Goal: Task Accomplishment & Management: Complete application form

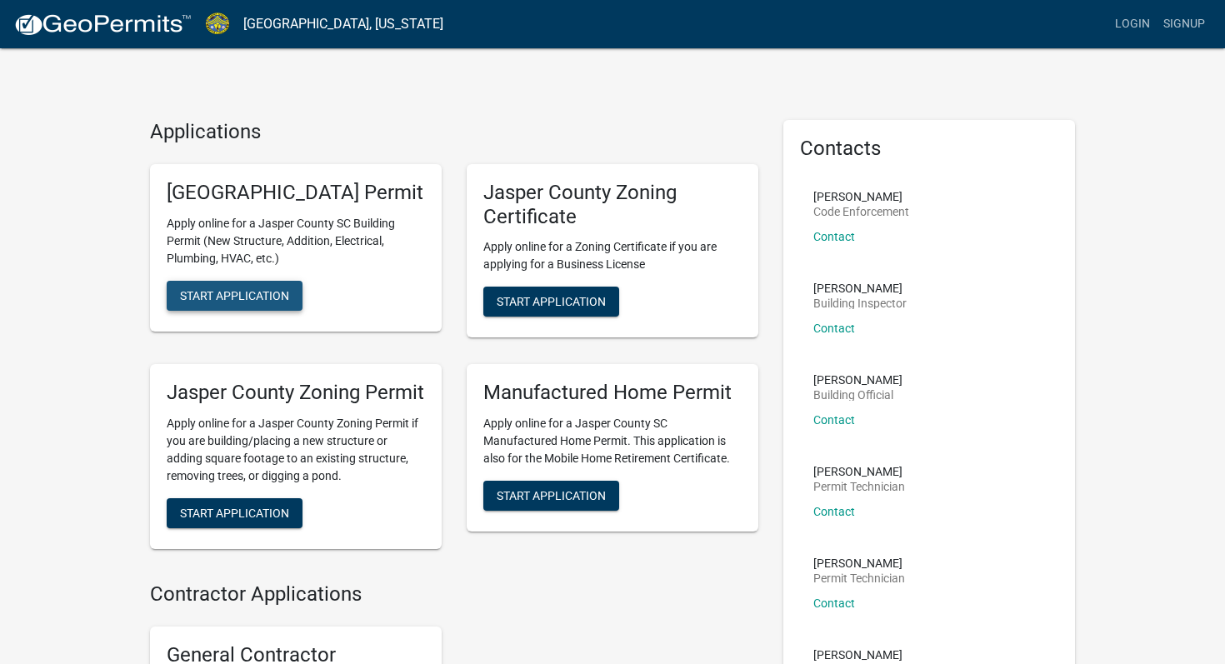
click at [219, 302] on span "Start Application" at bounding box center [234, 294] width 109 height 13
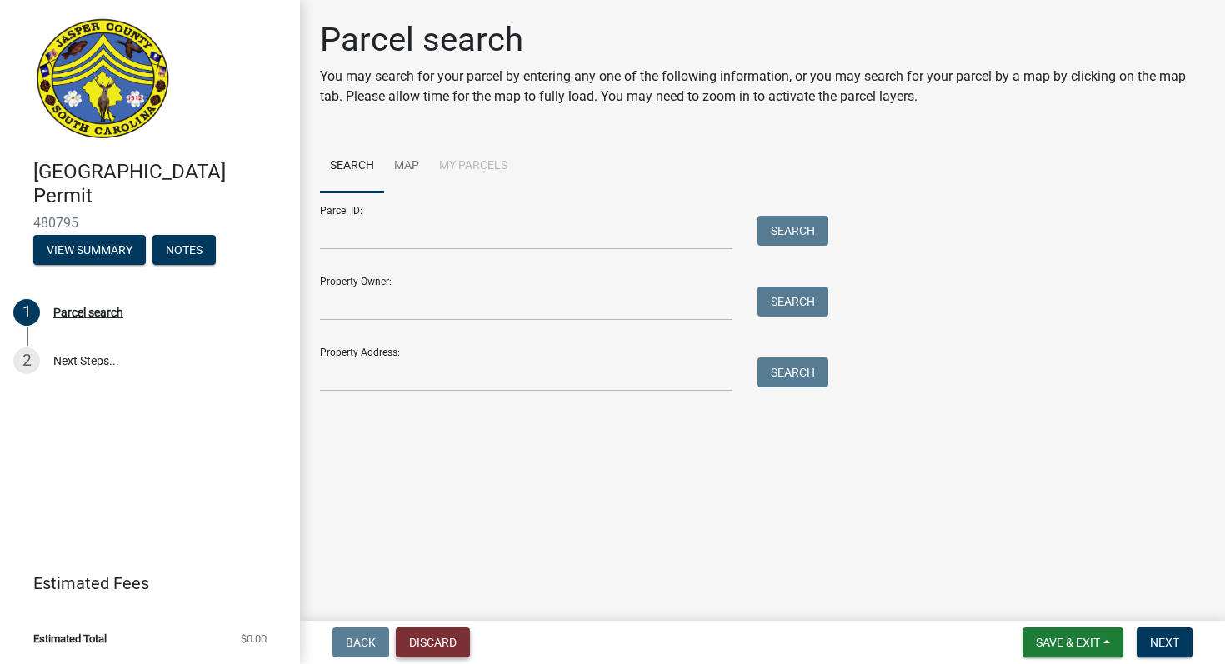
click at [431, 642] on button "Discard" at bounding box center [433, 642] width 74 height 30
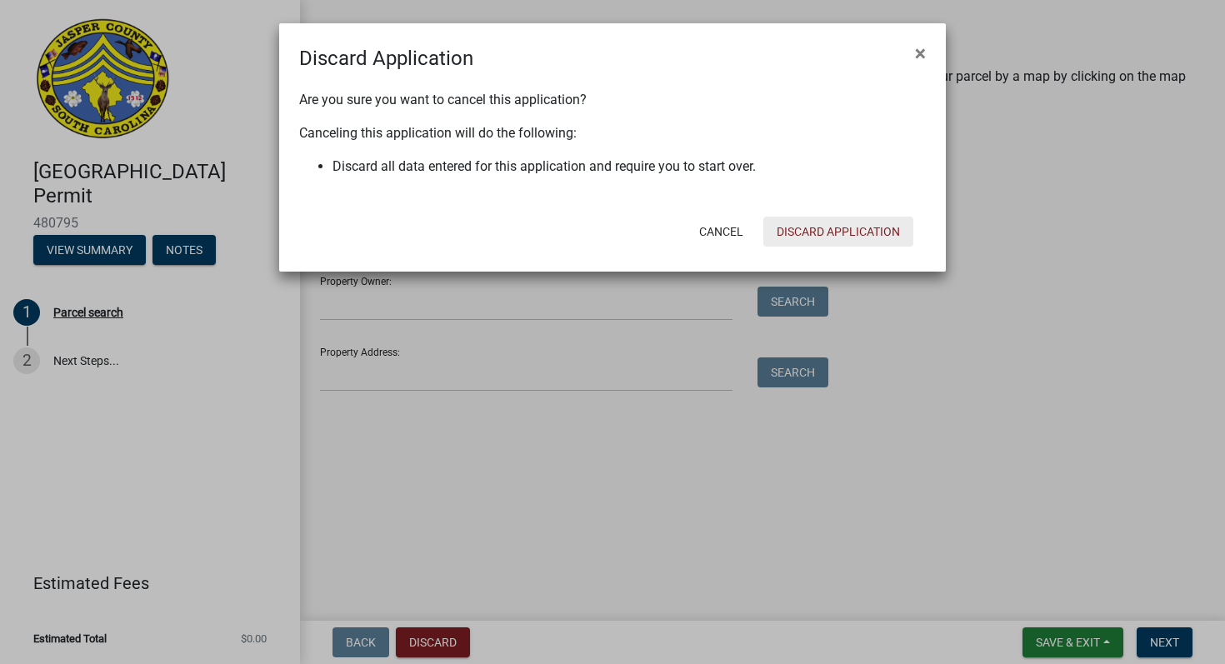
click at [820, 233] on button "Discard Application" at bounding box center [838, 232] width 150 height 30
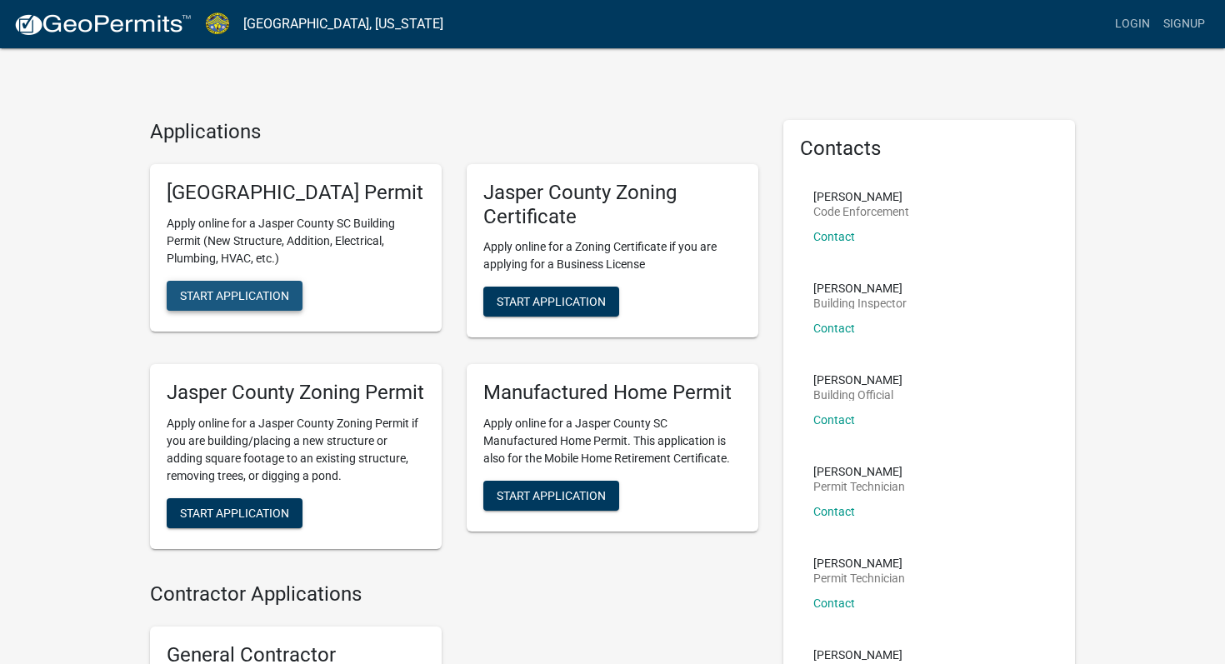
click at [248, 302] on span "Start Application" at bounding box center [234, 294] width 109 height 13
